Goal: Navigation & Orientation: Find specific page/section

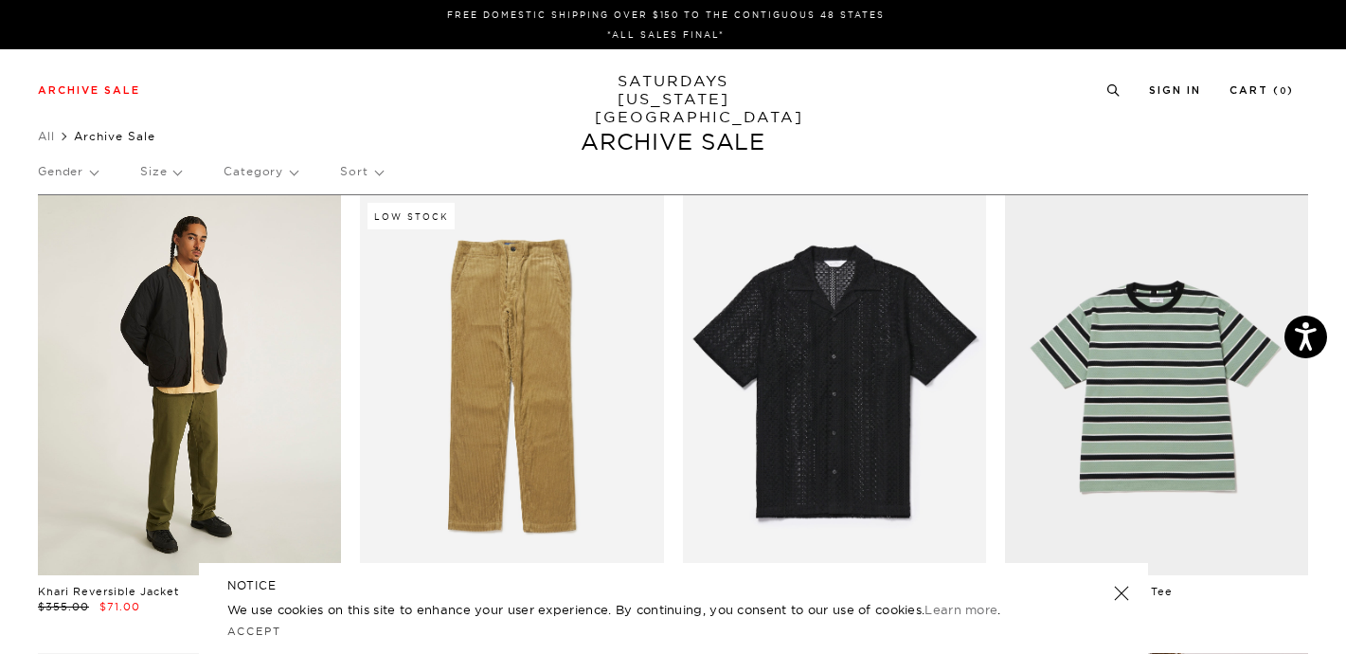
scroll to position [12, 0]
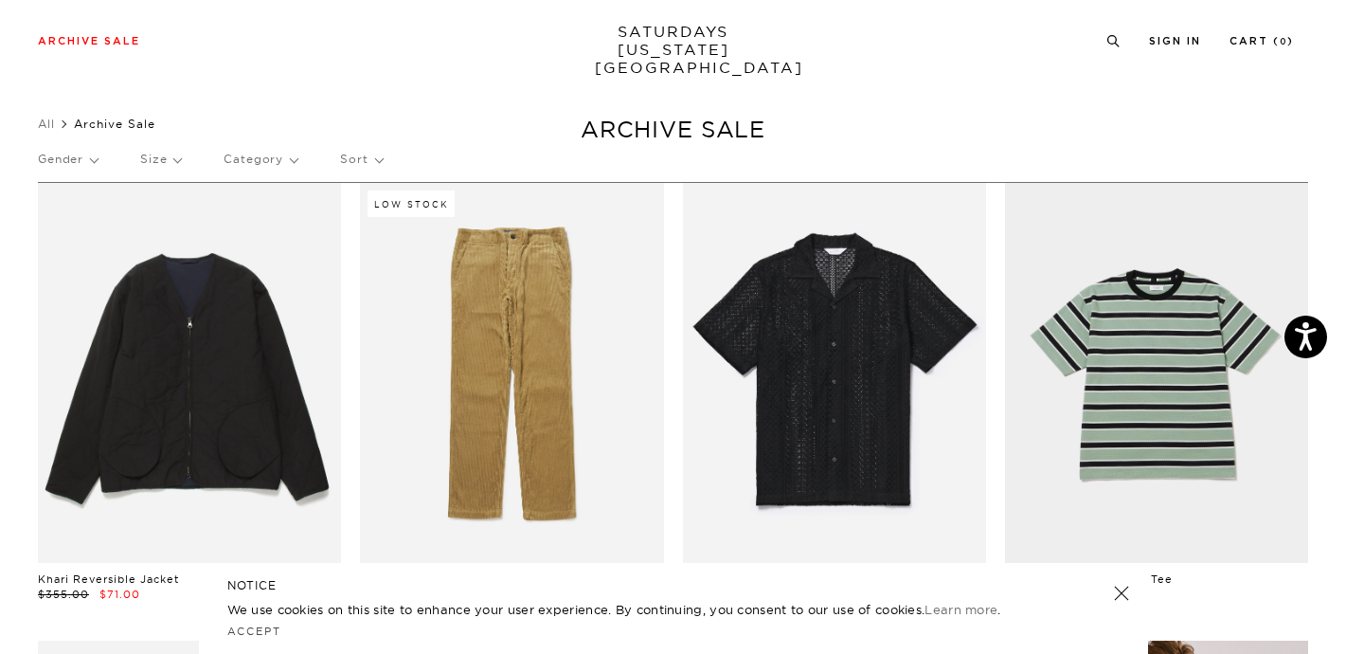
click at [359, 156] on p "Sort" at bounding box center [361, 159] width 42 height 44
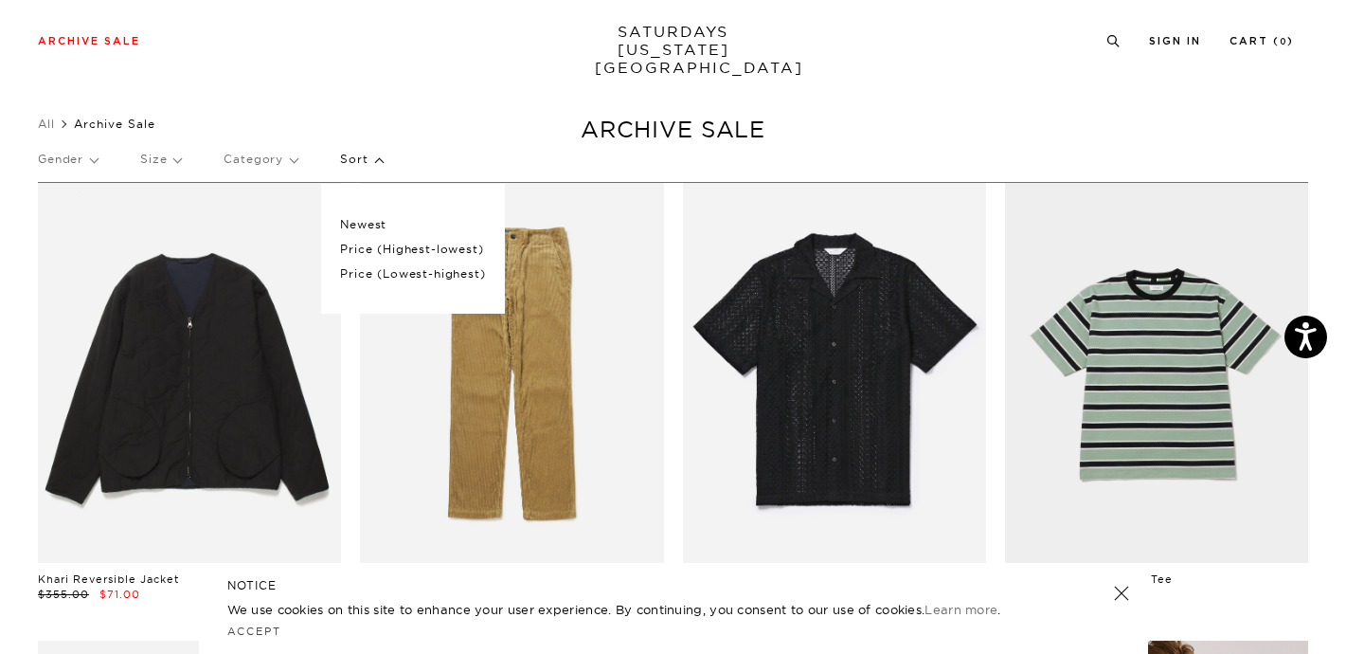
click at [359, 156] on p "Sort" at bounding box center [361, 159] width 42 height 44
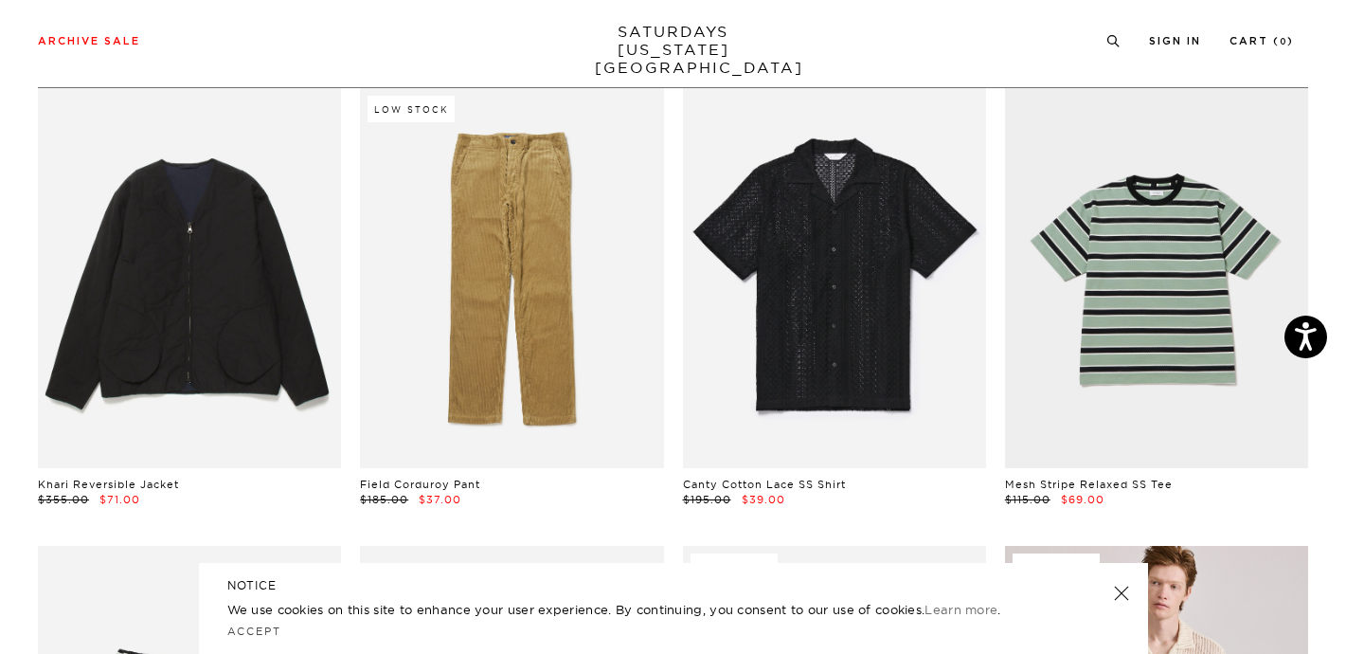
scroll to position [0, 0]
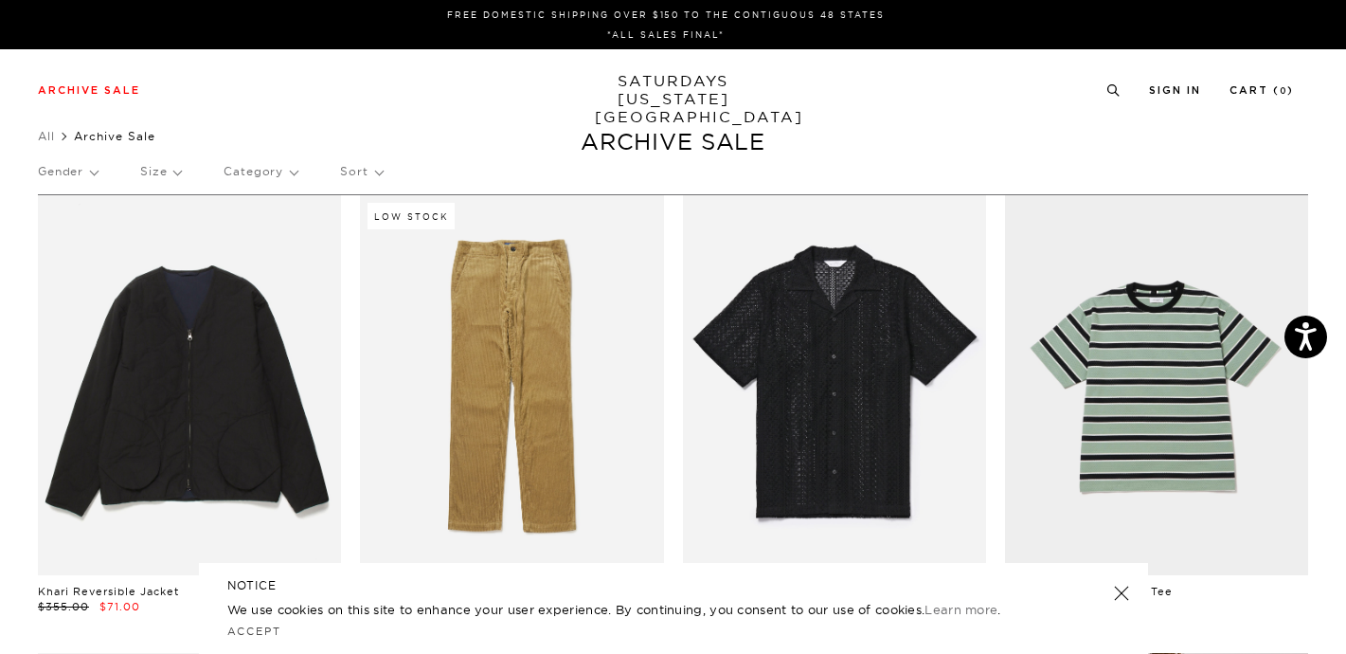
click at [69, 173] on p "Gender" at bounding box center [68, 172] width 60 height 44
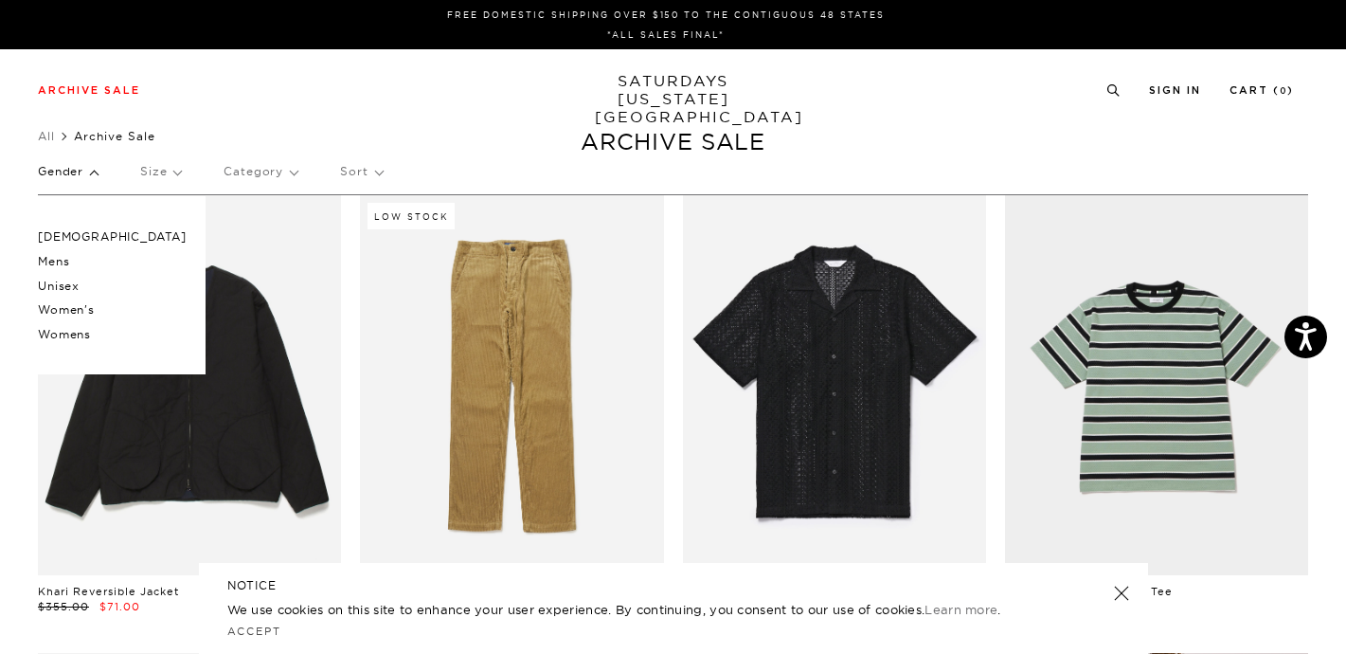
click at [73, 313] on p "Women's" at bounding box center [112, 309] width 149 height 25
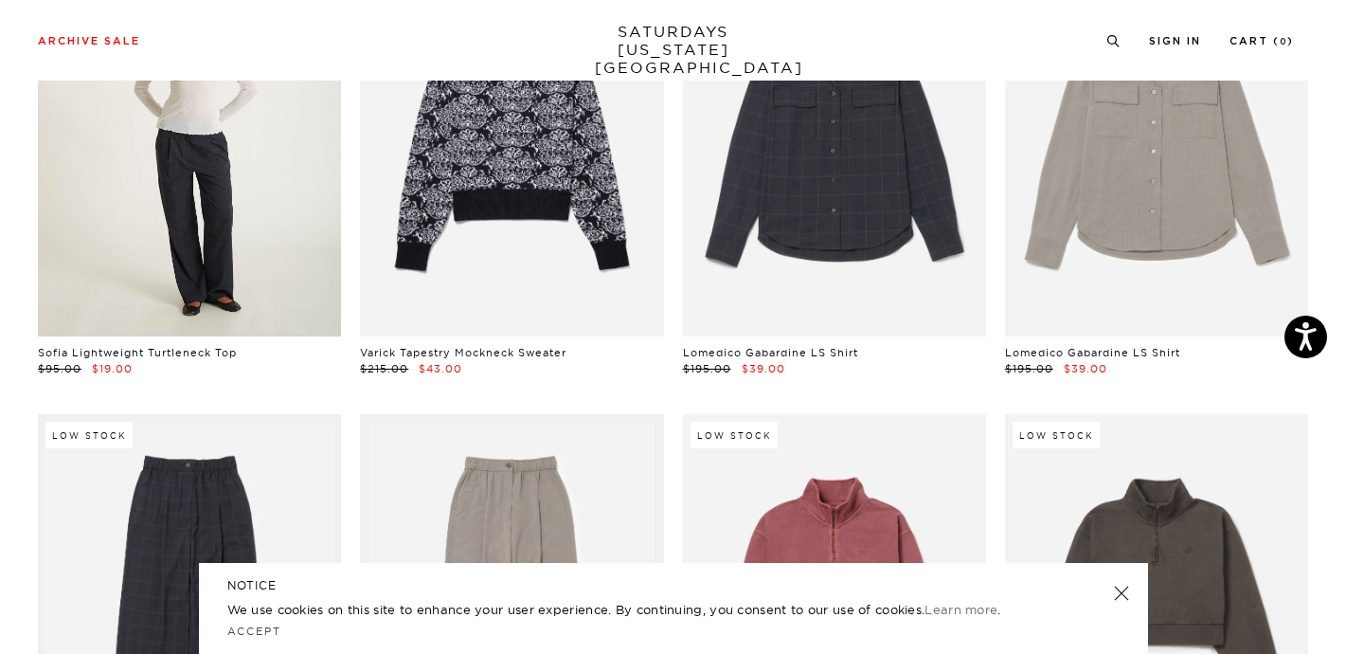
scroll to position [107, 0]
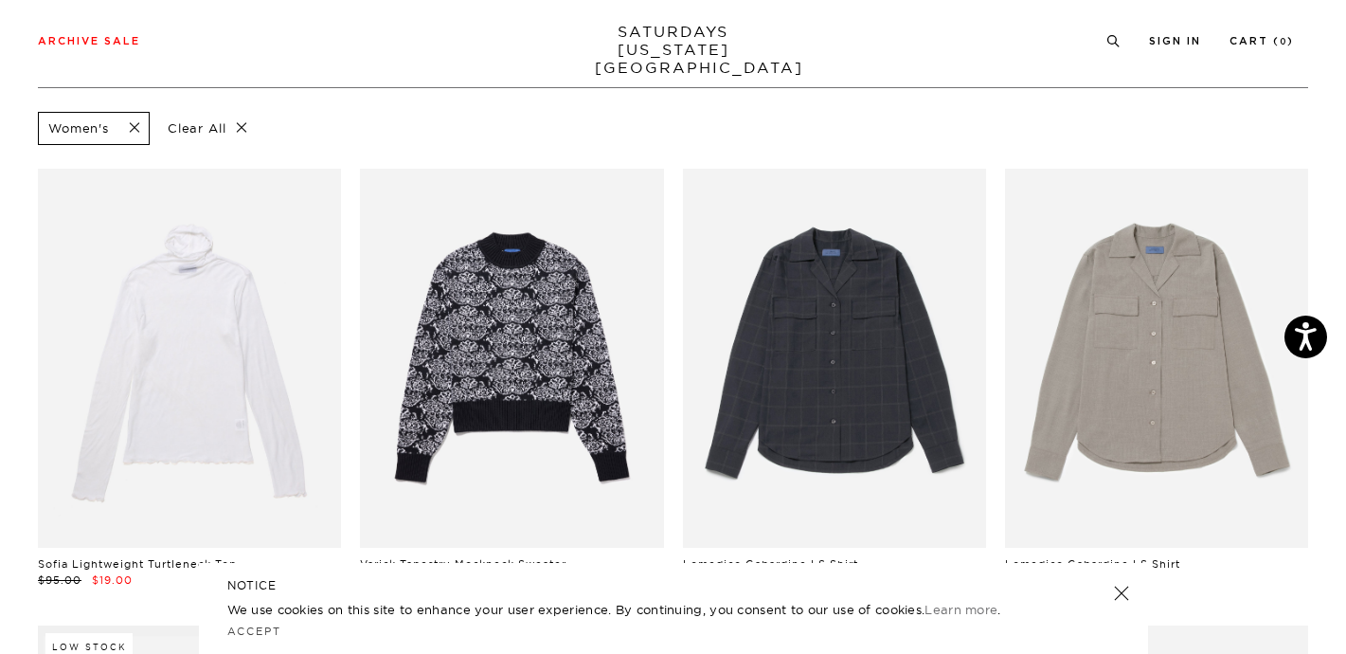
click at [137, 133] on span at bounding box center [129, 128] width 40 height 18
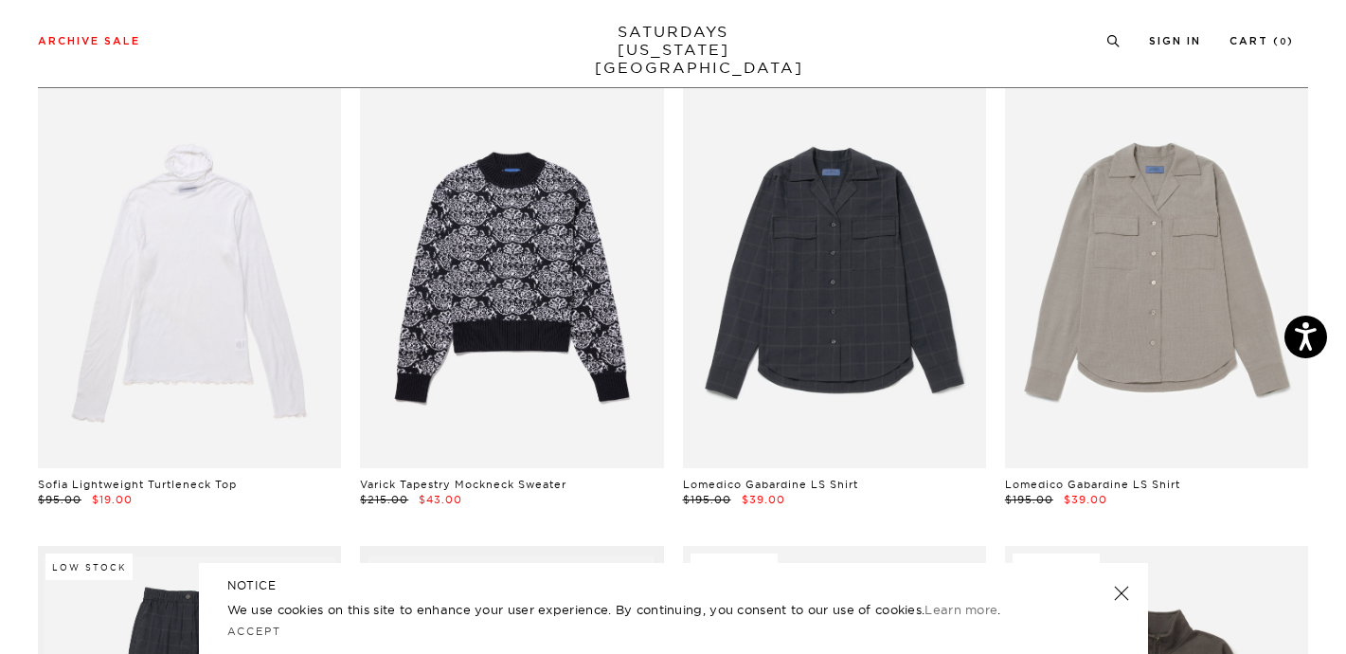
scroll to position [0, 0]
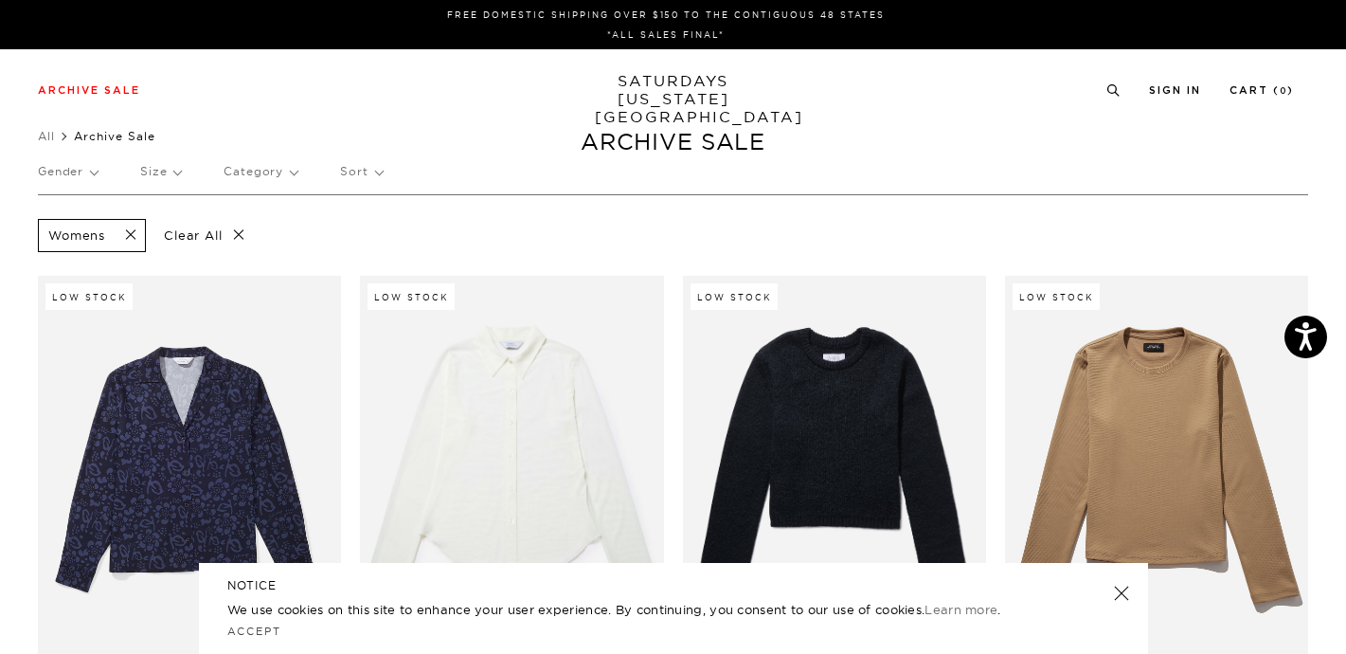
click at [125, 237] on span at bounding box center [125, 235] width 40 height 18
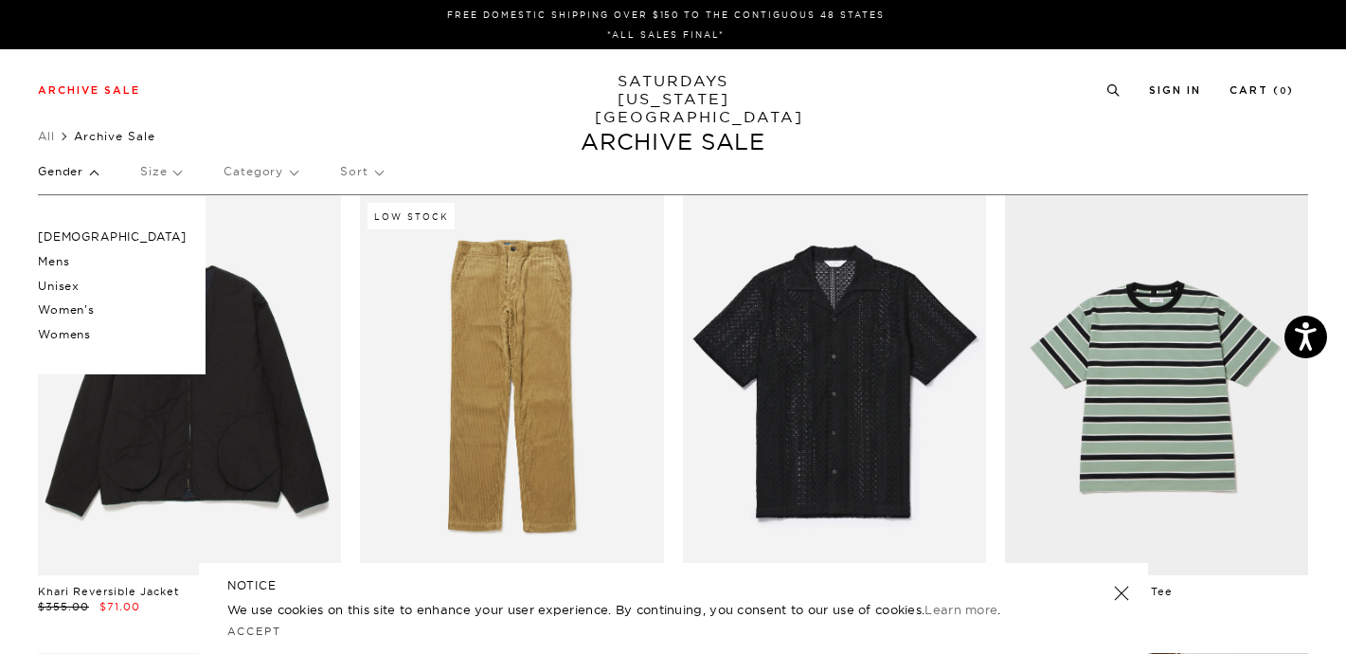
click at [62, 288] on p "Unisex" at bounding box center [112, 286] width 149 height 25
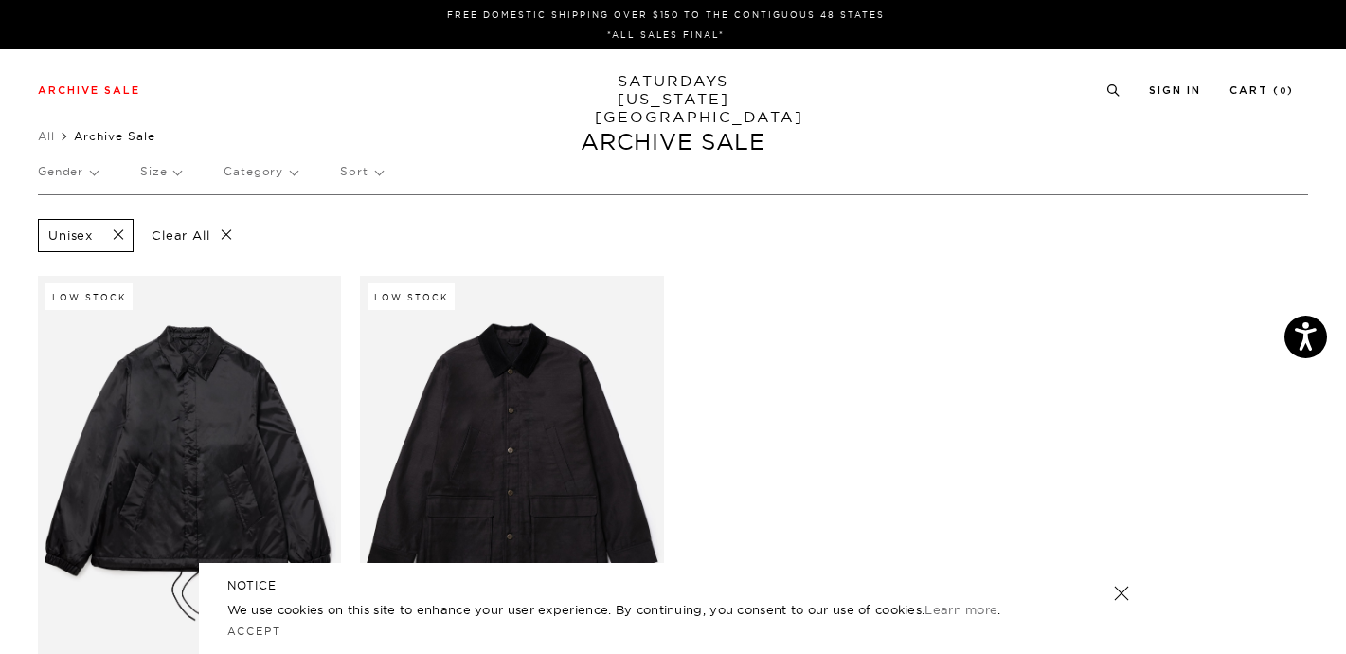
click at [80, 171] on p "Gender" at bounding box center [68, 172] width 60 height 44
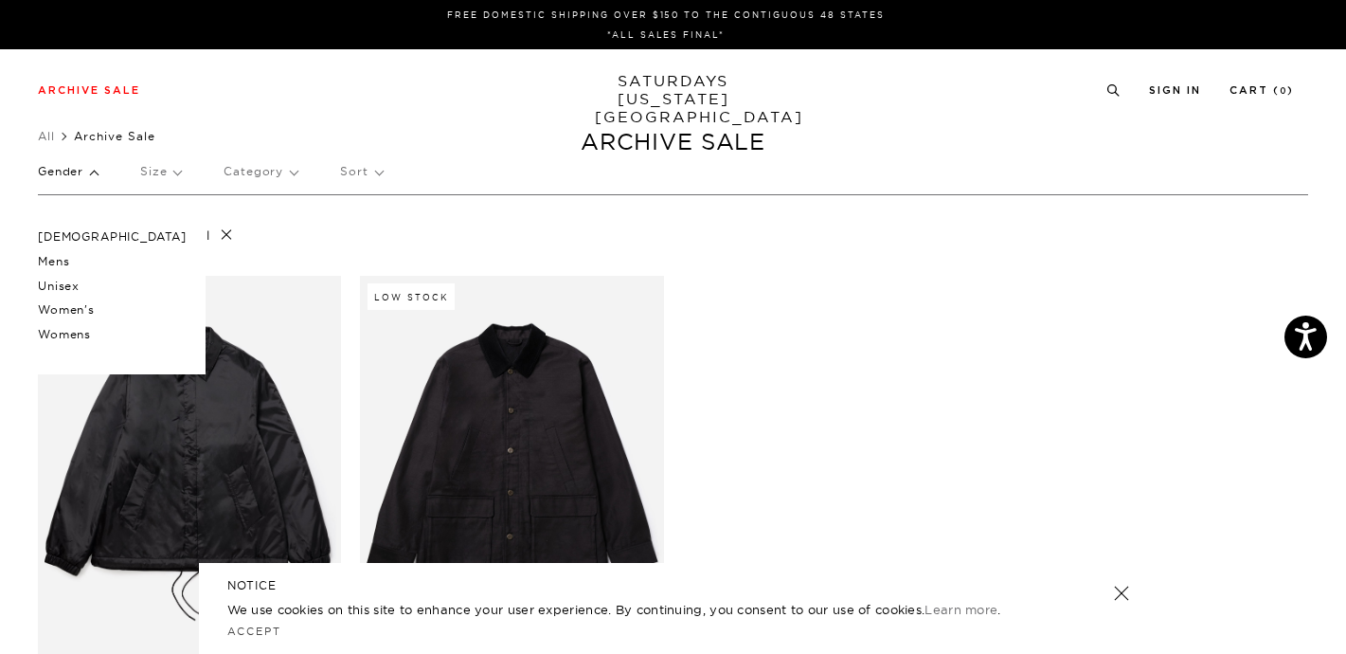
click at [80, 171] on p "Gender" at bounding box center [68, 172] width 60 height 44
